Goal: Find specific page/section: Find specific page/section

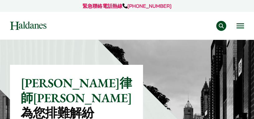
click at [234, 27] on div "專業範疇 反壟斷和競爭法 民事訴訟及爭議解決 公司及商業業務 刑事辯護 欺詐、資產追踪和追討 知識產權 婚姻及家事法 傳媒、娛樂及體育事務 私人客戶 物業及物…" at bounding box center [126, 26] width 243 height 10
click at [234, 27] on button "Open menu" at bounding box center [239, 25] width 7 height 5
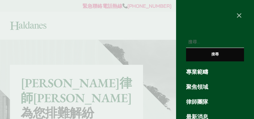
click at [206, 75] on link "專業範疇" at bounding box center [215, 72] width 58 height 8
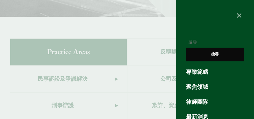
scroll to position [261, 0]
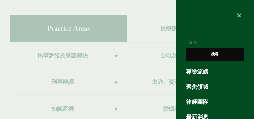
click at [191, 102] on link "律師團隊" at bounding box center [215, 102] width 58 height 8
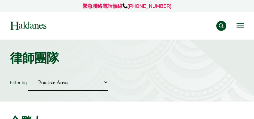
click at [238, 26] on button "Open menu" at bounding box center [239, 25] width 7 height 5
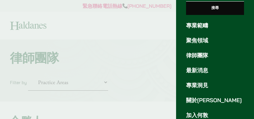
scroll to position [85, 0]
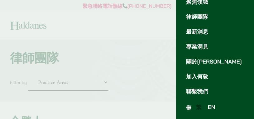
click at [210, 107] on span "EN" at bounding box center [211, 107] width 7 height 7
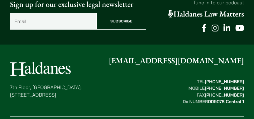
scroll to position [4455, 0]
